Goal: Task Accomplishment & Management: Manage account settings

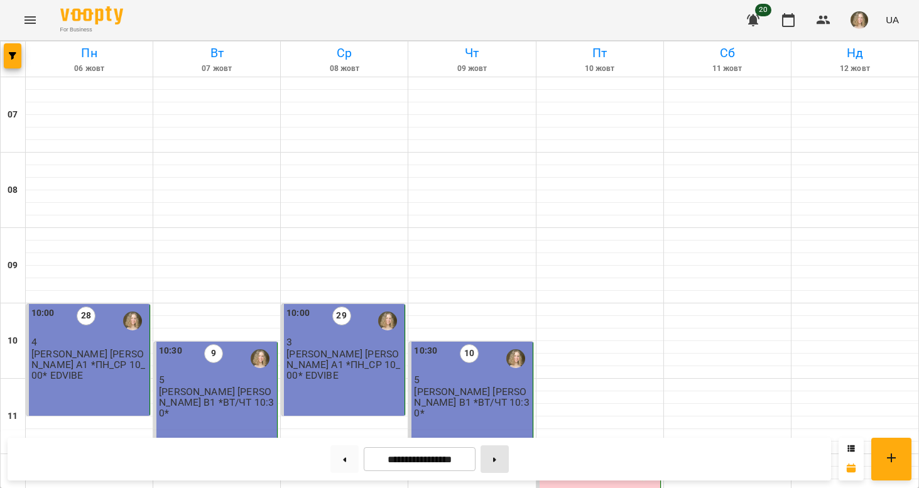
click at [499, 464] on button at bounding box center [495, 460] width 28 height 28
type input "**********"
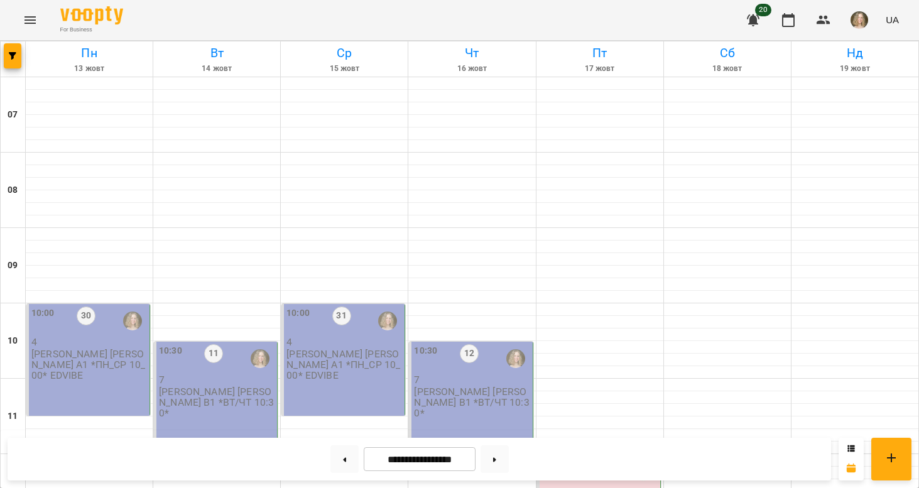
scroll to position [134, 0]
click at [170, 342] on div "10:30 11 7 Пуховська [PERSON_NAME] В1 *ВТ/ЧТ 10:30*" at bounding box center [216, 398] width 124 height 112
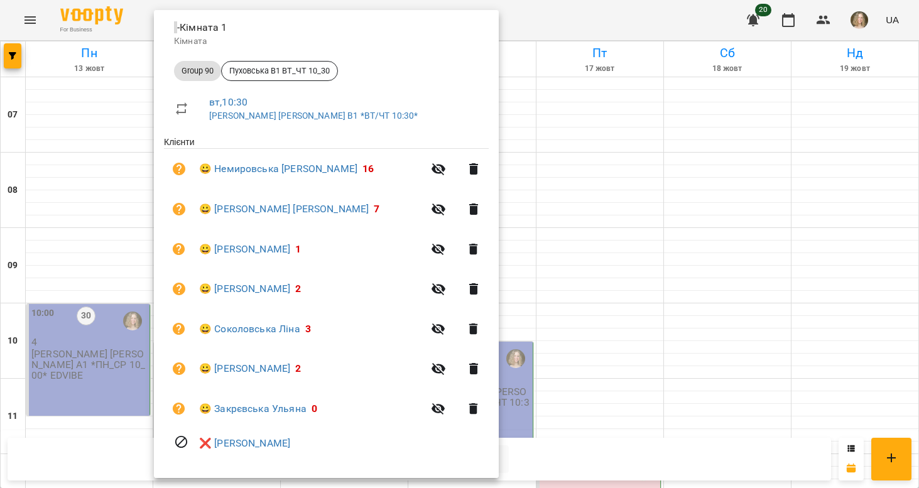
scroll to position [143, 0]
click at [111, 361] on div at bounding box center [459, 244] width 919 height 488
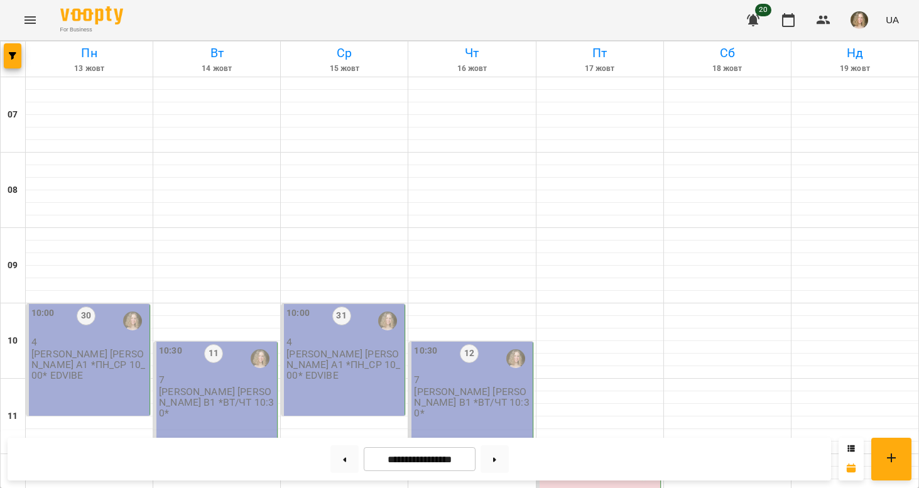
click at [109, 304] on div "10:00 30 4 Пуховська [PERSON_NAME] А1 *ПН_СР 10_00* EDVIBE" at bounding box center [88, 360] width 124 height 112
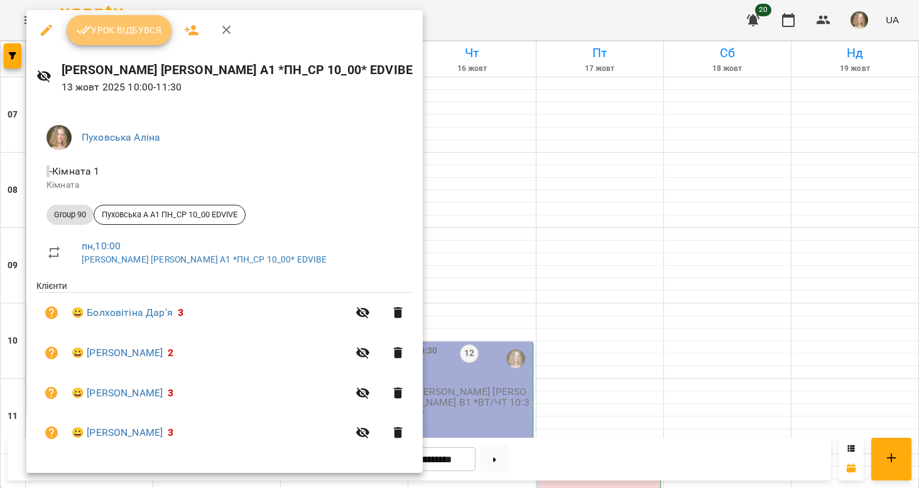
click at [145, 40] on button "Урок відбувся" at bounding box center [120, 30] width 106 height 30
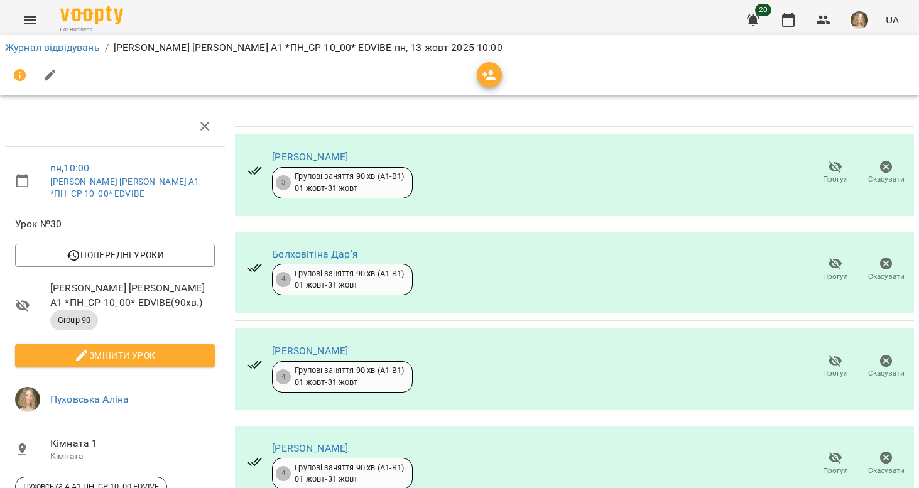
scroll to position [79, 0]
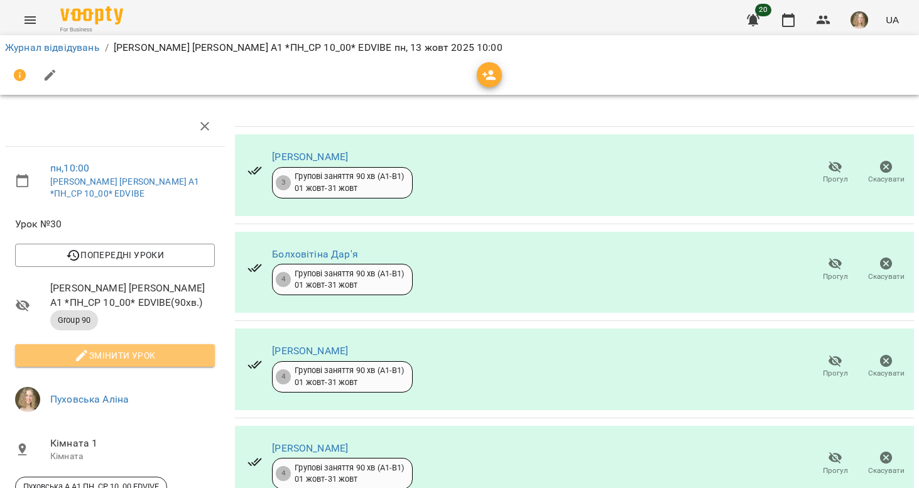
click at [159, 348] on span "Змінити урок" at bounding box center [115, 355] width 180 height 15
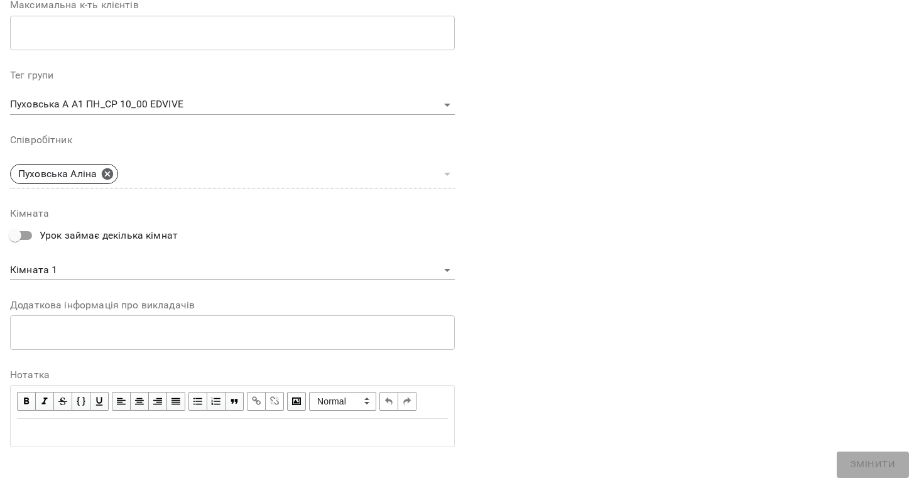
scroll to position [342, 0]
click at [25, 395] on span "button" at bounding box center [26, 402] width 14 height 14
click at [33, 426] on div "Edit text" at bounding box center [232, 433] width 431 height 15
click at [28, 402] on span "button" at bounding box center [26, 402] width 14 height 14
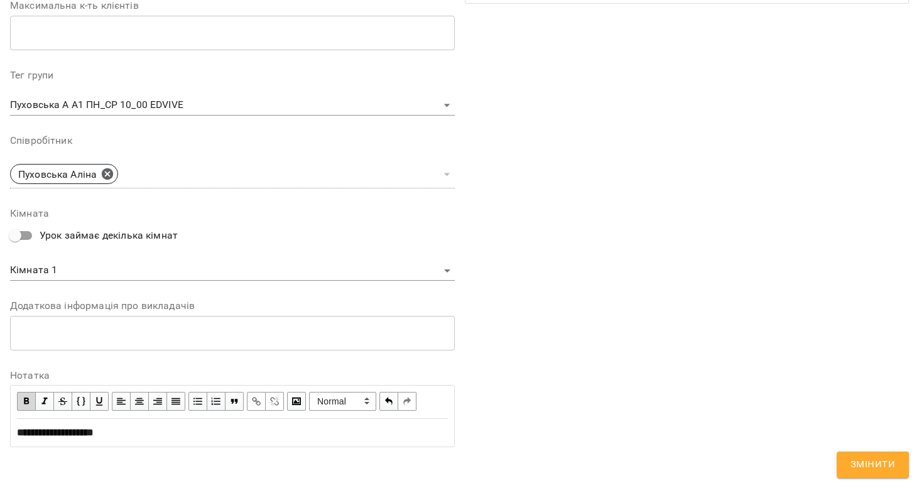
click at [16, 428] on div "**********" at bounding box center [232, 433] width 442 height 26
click at [234, 430] on div "**********" at bounding box center [232, 432] width 431 height 15
click at [21, 395] on span "button" at bounding box center [26, 402] width 14 height 14
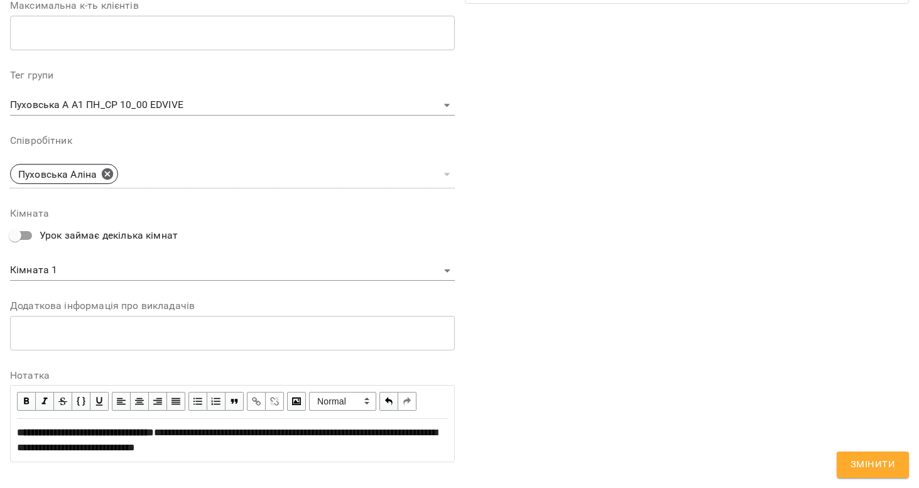
click at [878, 471] on span "Змінити" at bounding box center [873, 465] width 45 height 16
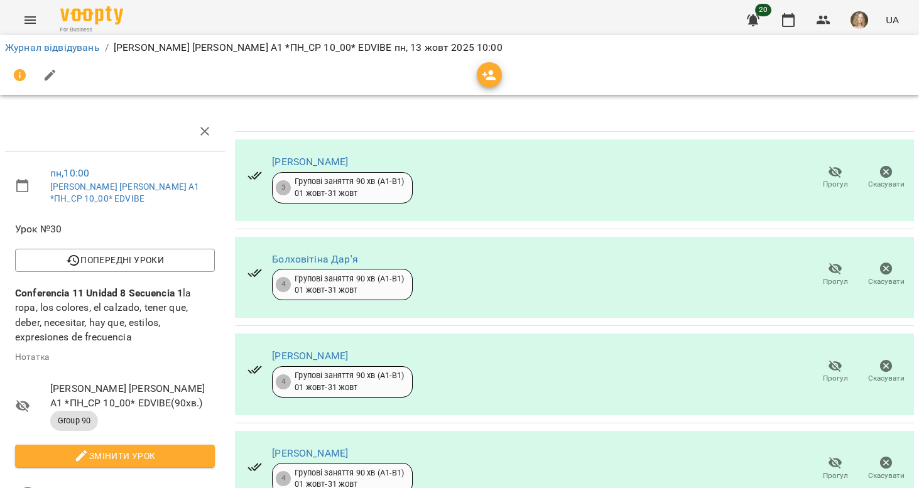
scroll to position [0, 0]
click at [795, 25] on icon "button" at bounding box center [788, 20] width 13 height 14
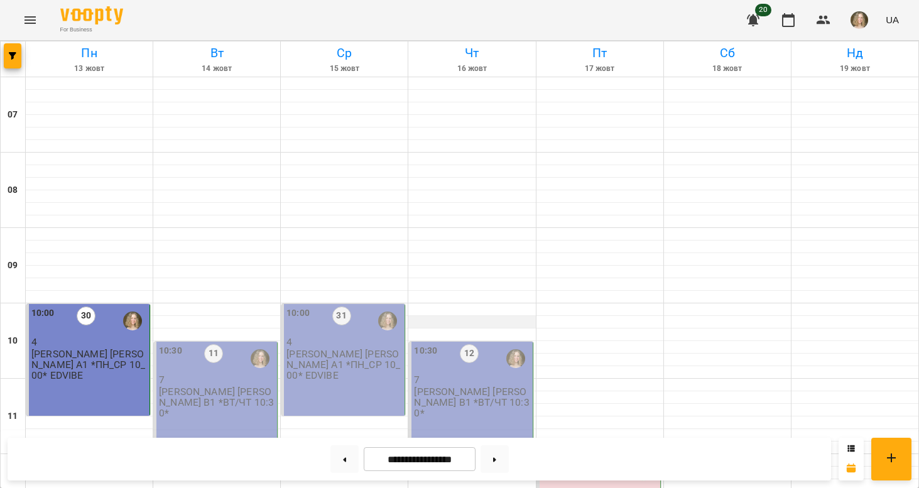
scroll to position [430, 0]
